Goal: Find specific page/section: Find specific page/section

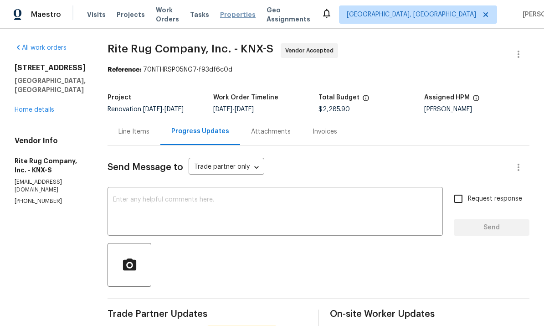
click at [250, 15] on span "Properties" at bounding box center [238, 14] width 36 height 9
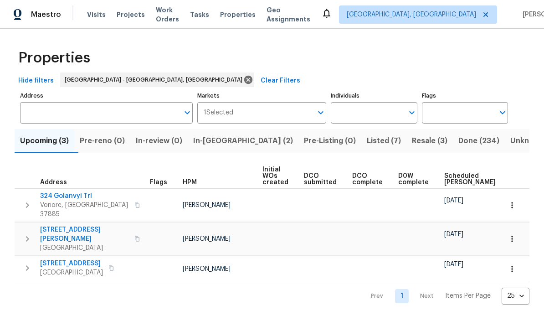
click at [229, 135] on span "In-reno (2)" at bounding box center [243, 140] width 100 height 13
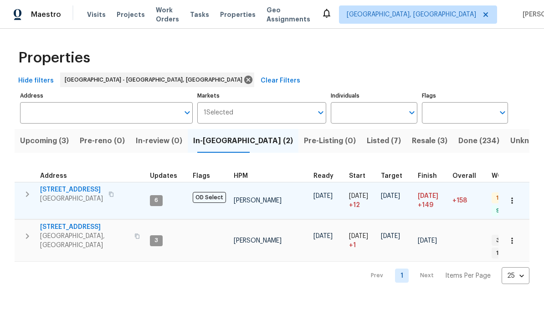
click at [80, 188] on span "42 Palisades Pkwy" at bounding box center [71, 189] width 63 height 9
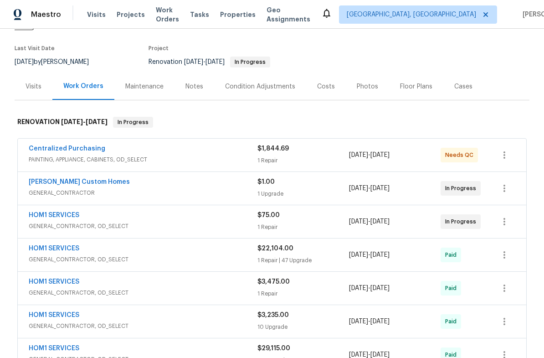
scroll to position [97, 0]
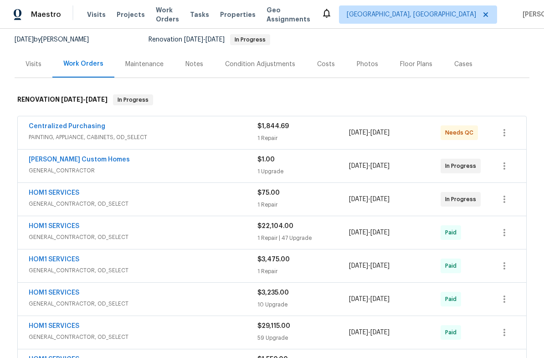
click at [200, 188] on div "HOM1 SERVICES" at bounding box center [143, 193] width 229 height 11
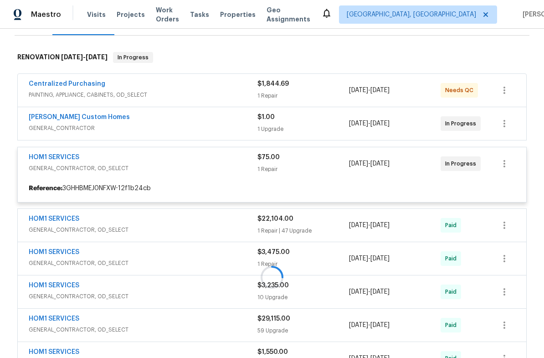
scroll to position [194, 0]
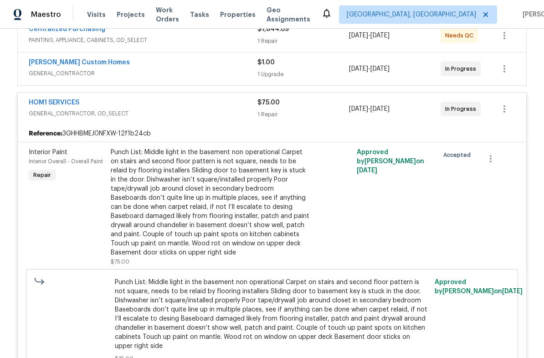
click at [217, 214] on div "Punch List: Middle light in the basement non operational Carpet on stairs and s…" at bounding box center [211, 202] width 200 height 109
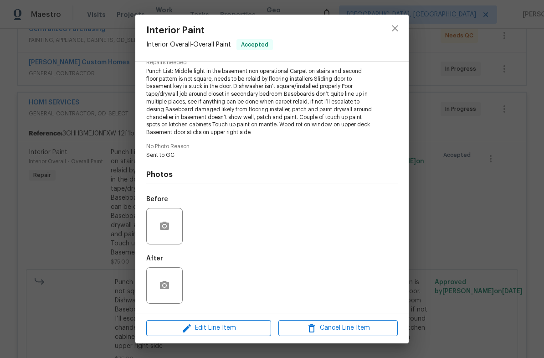
scroll to position [100, 0]
click at [201, 278] on div "After" at bounding box center [271, 279] width 251 height 59
click at [96, 227] on div "Interior Paint Interior Overall - Overall Paint Accepted Vendor HOM1 SERVICES A…" at bounding box center [272, 179] width 544 height 358
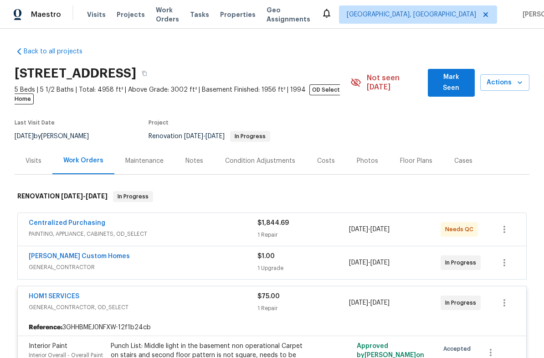
scroll to position [0, 0]
